Goal: Check status: Check status

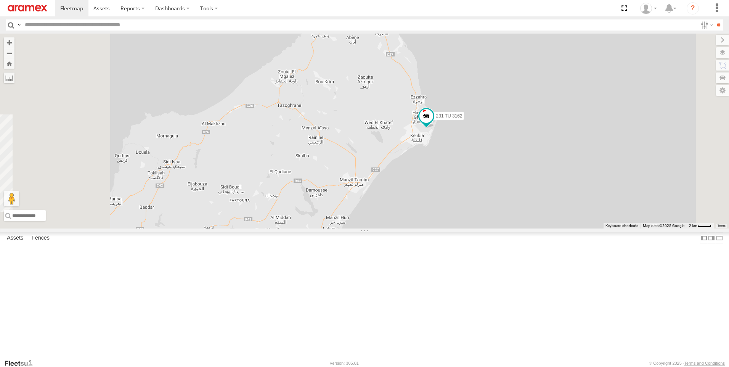
drag, startPoint x: 495, startPoint y: 115, endPoint x: 520, endPoint y: 227, distance: 114.9
click at [520, 227] on div "241 TU 2027 245 TU 4330 247 TU 7028 231 TU 3162 246 TU 8283" at bounding box center [364, 131] width 729 height 195
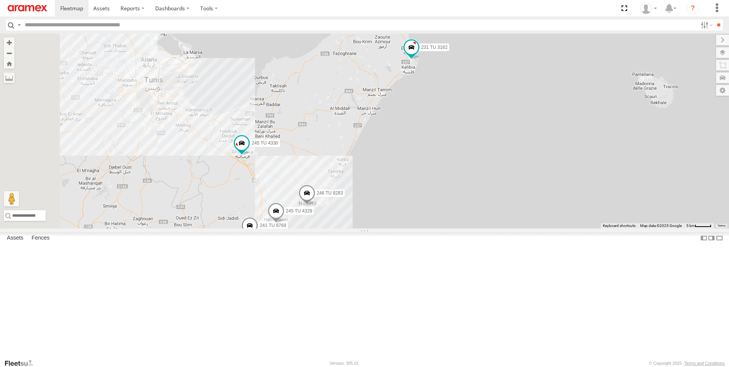
drag, startPoint x: 377, startPoint y: 173, endPoint x: 392, endPoint y: 208, distance: 37.8
click at [392, 208] on div "241 TU 2027 245 TU 4330 241 TU 8769 247 TU 7028 245 TU 4329 231 TU 3162 246 TU …" at bounding box center [364, 131] width 729 height 195
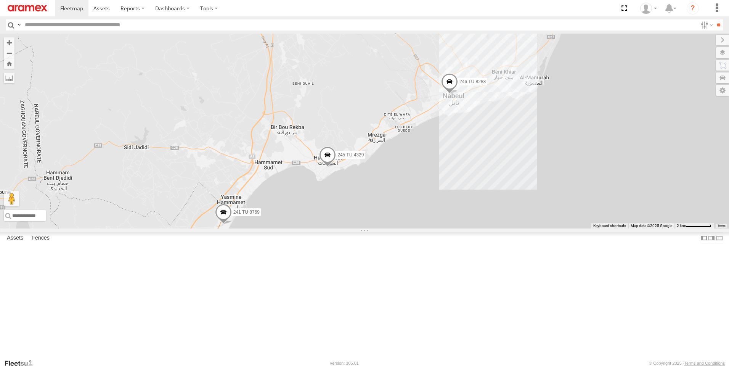
drag, startPoint x: 321, startPoint y: 309, endPoint x: 391, endPoint y: 264, distance: 82.9
click at [391, 228] on div "241 TU 2027 245 TU 4330 241 TU 8769 247 TU 7028 245 TU 4329 231 TU 3162 246 TU …" at bounding box center [364, 131] width 729 height 195
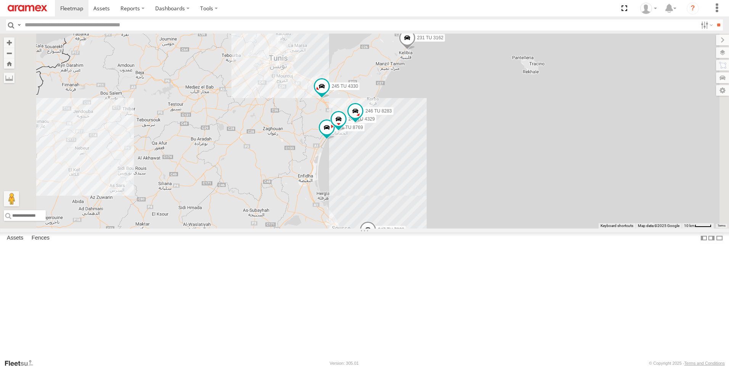
click at [376, 242] on span at bounding box center [368, 231] width 17 height 21
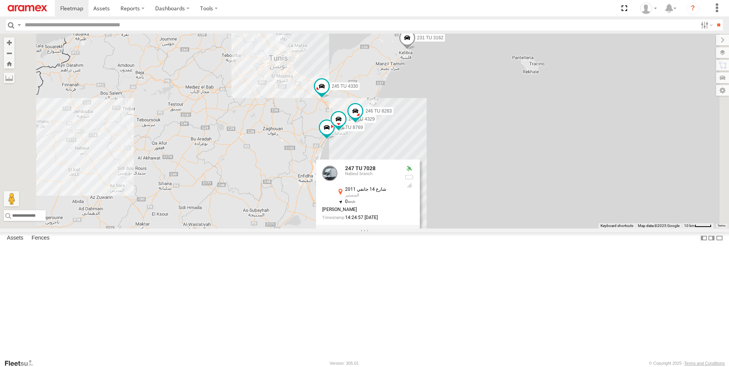
click at [625, 228] on div "241 TU 2027 245 TU 4330 241 TU 8769 247 TU 7028 245 TU 4329 231 TU 3162 246 TU …" at bounding box center [364, 131] width 729 height 195
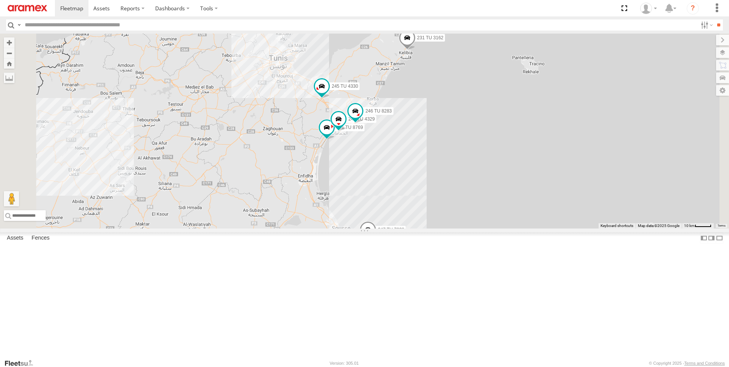
click at [469, 62] on div "241 TU 2027 245 TU 4330 241 TU 8769 247 TU 7028 245 TU 4329 231 TU 3162 246 TU …" at bounding box center [364, 131] width 729 height 195
